Goal: Browse casually

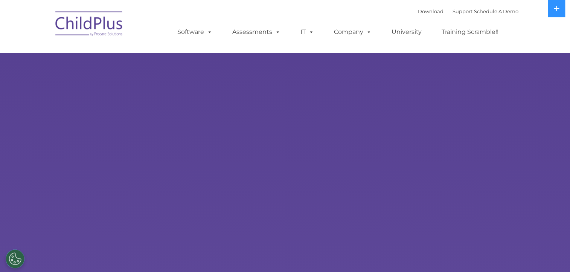
select select "MEDIUM"
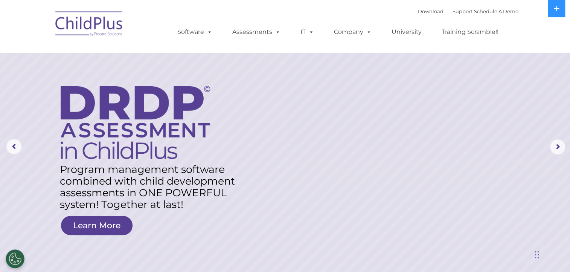
click at [107, 35] on img at bounding box center [89, 25] width 75 height 38
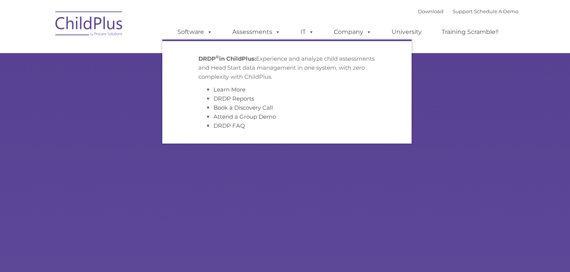
type input ""
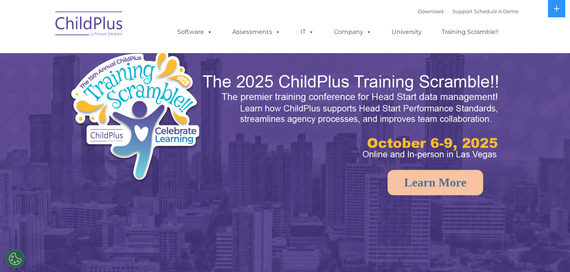
select select "MEDIUM"
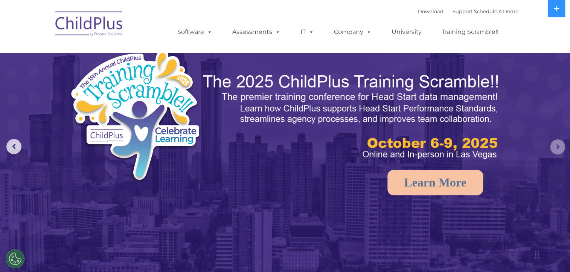
click at [558, 145] on rs-arrow at bounding box center [557, 146] width 15 height 15
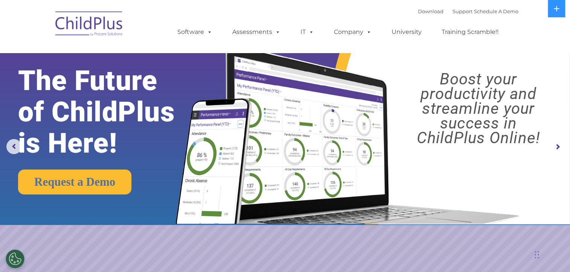
click at [558, 145] on rs-arrow at bounding box center [557, 146] width 15 height 15
